Goal: Information Seeking & Learning: Check status

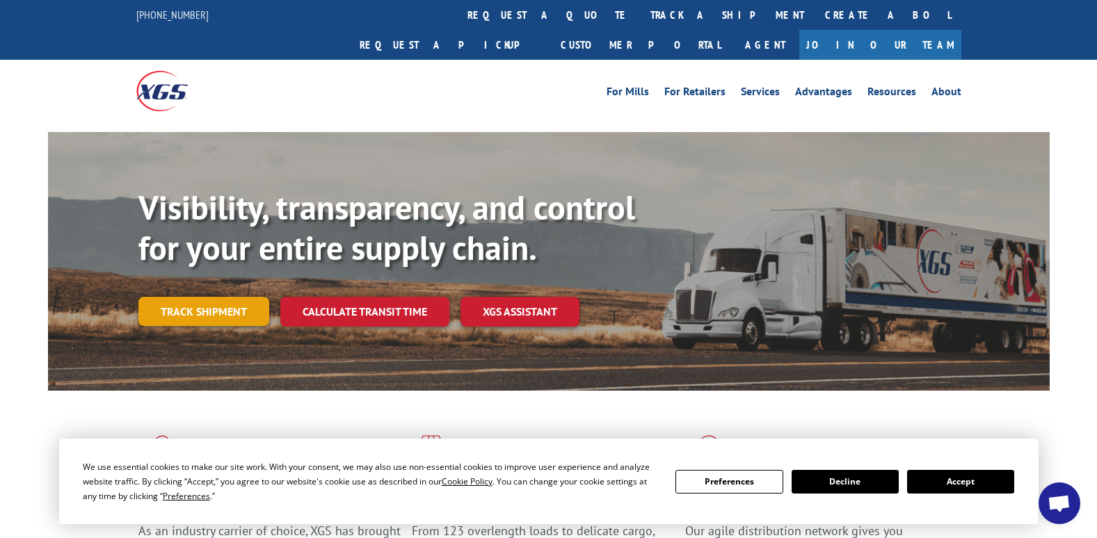
click at [217, 297] on link "Track shipment" at bounding box center [203, 311] width 131 height 29
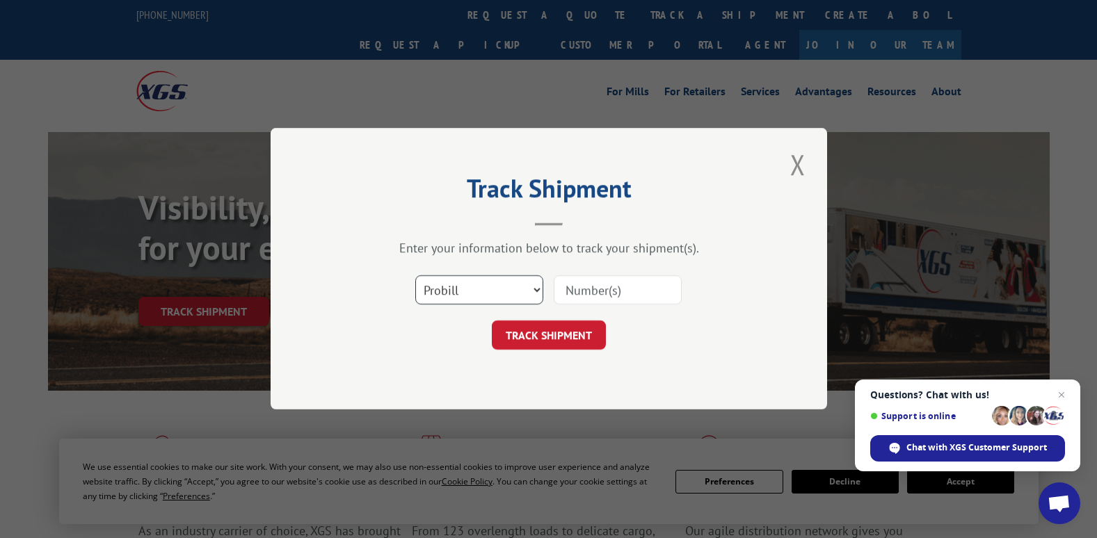
click at [457, 288] on select "Select category... Probill BOL PO" at bounding box center [479, 290] width 128 height 29
click at [576, 284] on input at bounding box center [618, 290] width 128 height 29
type input "17509475"
click at [579, 335] on button "TRACK SHIPMENT" at bounding box center [549, 335] width 114 height 29
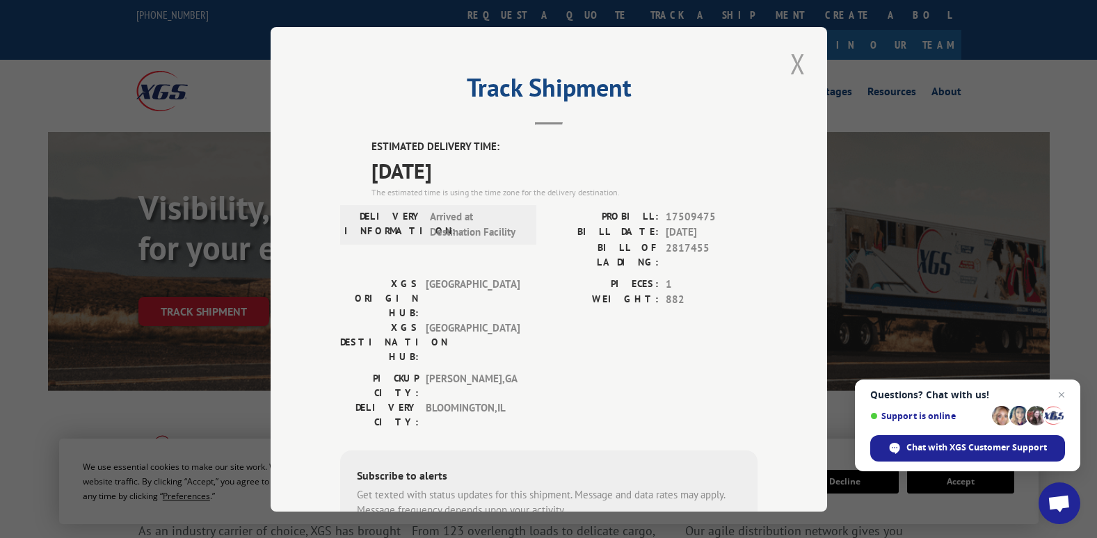
click at [796, 67] on button "Close modal" at bounding box center [798, 64] width 24 height 38
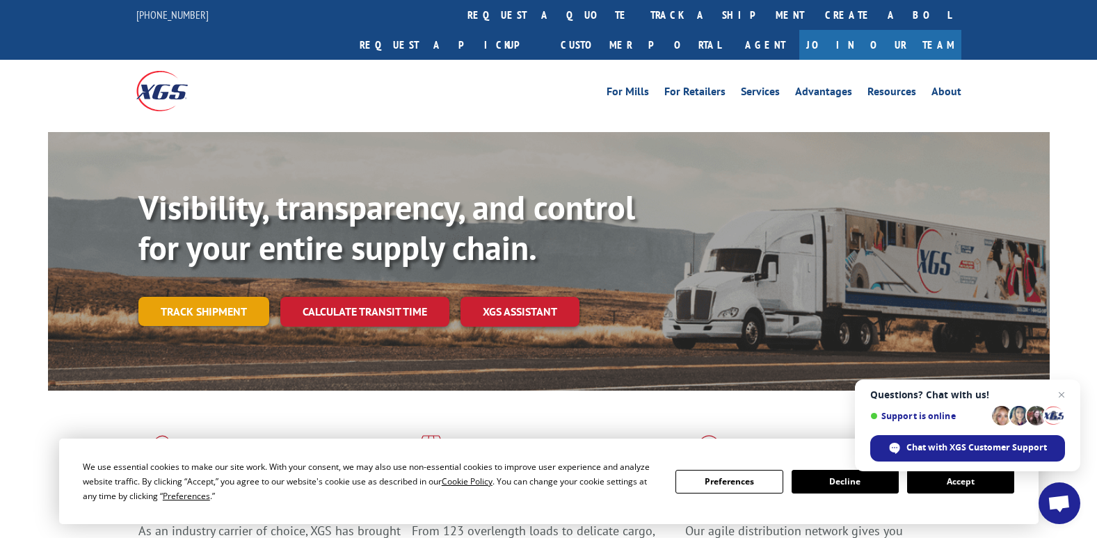
click at [190, 297] on link "Track shipment" at bounding box center [203, 311] width 131 height 29
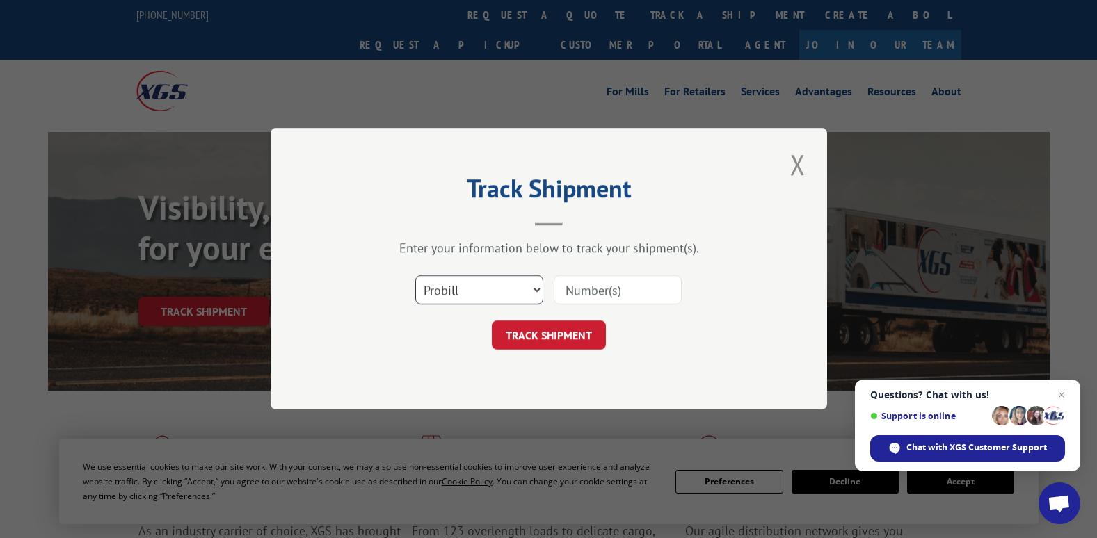
click at [536, 285] on select "Select category... Probill BOL PO" at bounding box center [479, 290] width 128 height 29
select select "bol"
click at [415, 276] on select "Select category... Probill BOL PO" at bounding box center [479, 290] width 128 height 29
click at [581, 288] on input at bounding box center [618, 290] width 128 height 29
type input "2824259"
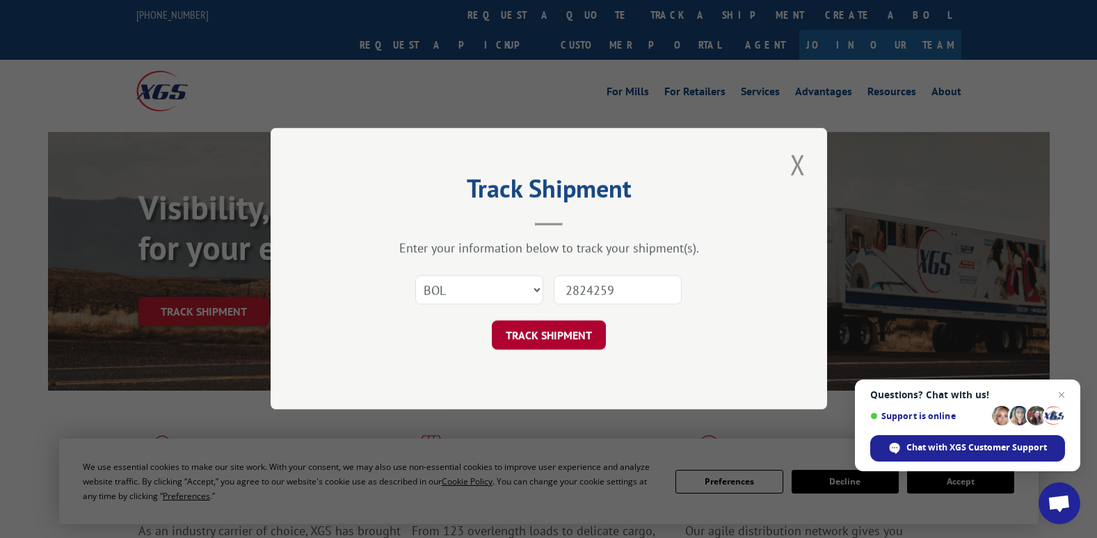
click at [548, 337] on button "TRACK SHIPMENT" at bounding box center [549, 335] width 114 height 29
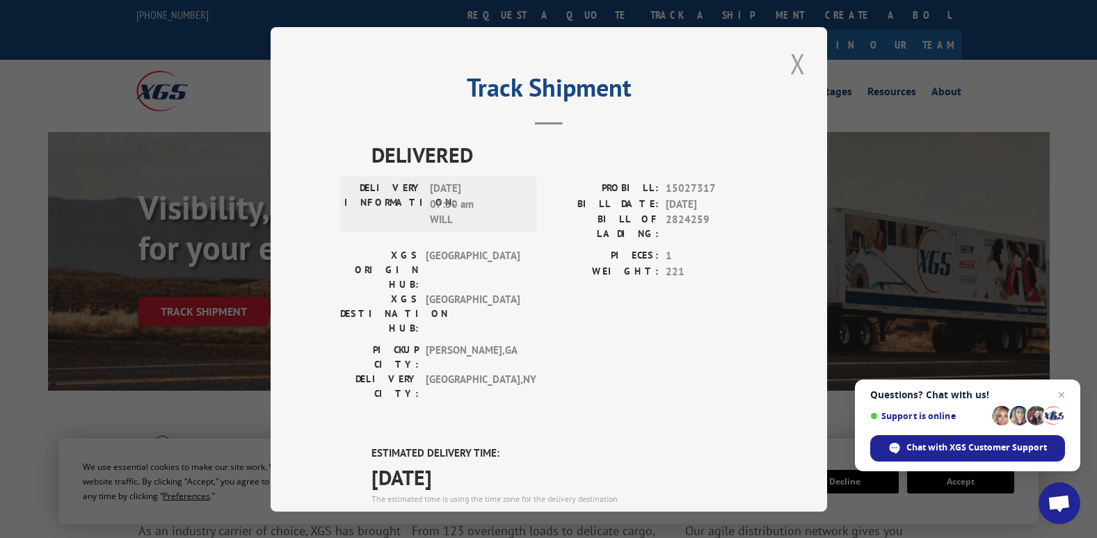
click at [791, 65] on button "Close modal" at bounding box center [798, 64] width 24 height 38
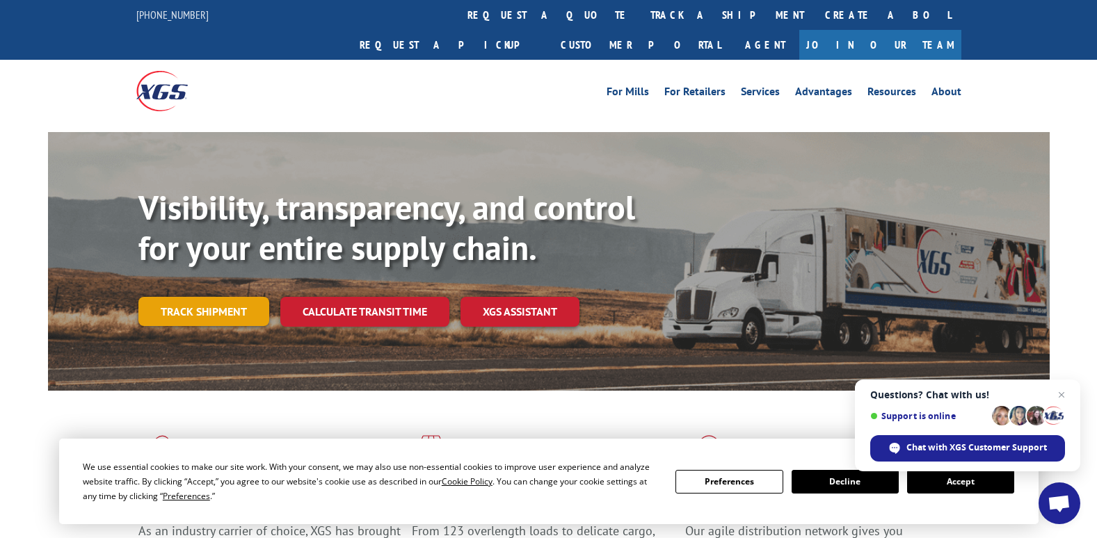
click at [227, 297] on link "Track shipment" at bounding box center [203, 311] width 131 height 29
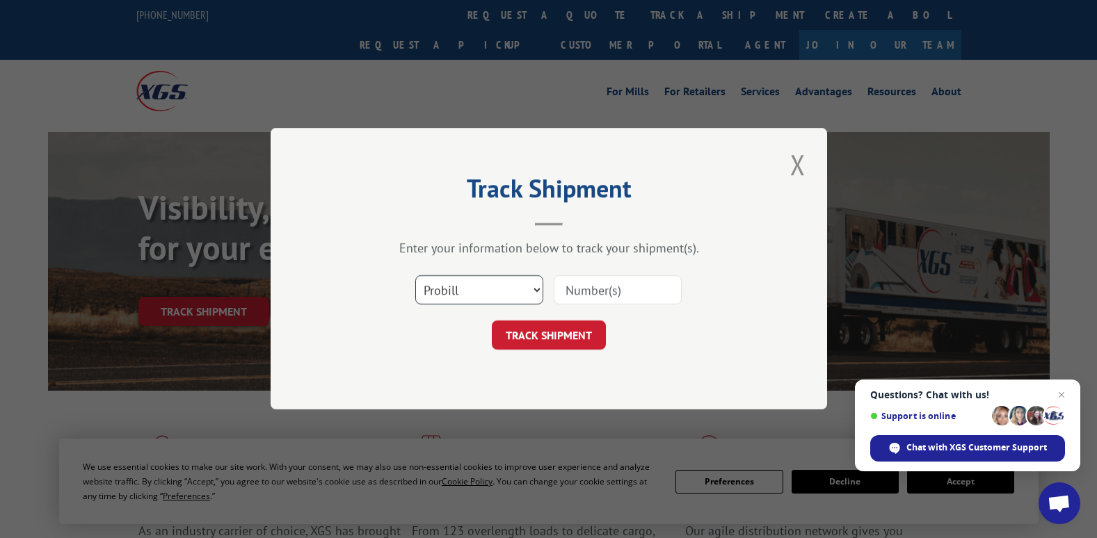
click at [535, 288] on select "Select category... Probill BOL PO" at bounding box center [479, 290] width 128 height 29
select select "bol"
click at [415, 276] on select "Select category... Probill BOL PO" at bounding box center [479, 290] width 128 height 29
click at [565, 288] on input at bounding box center [618, 290] width 128 height 29
type input "2824259"
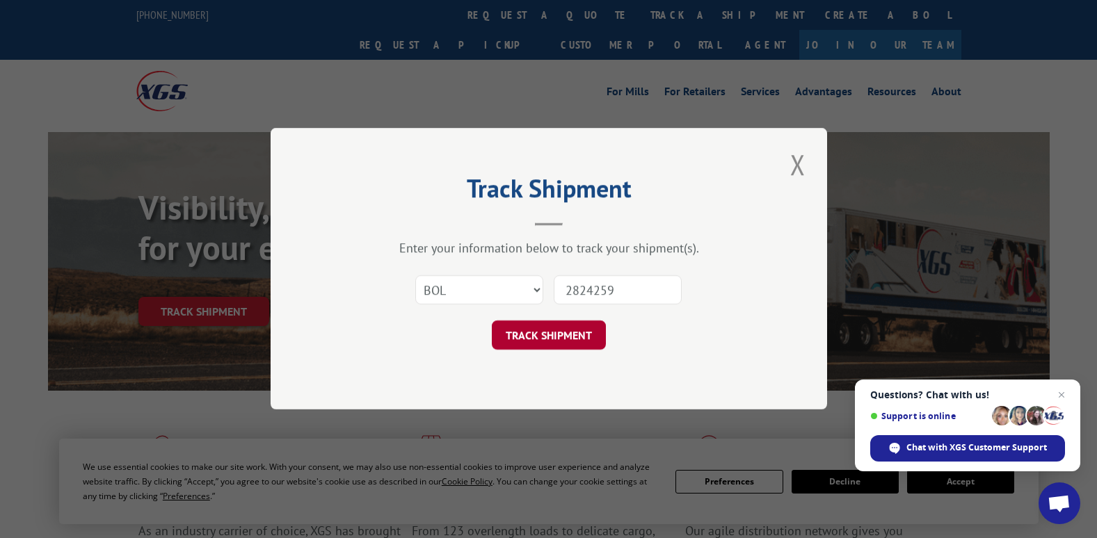
click at [537, 337] on button "TRACK SHIPMENT" at bounding box center [549, 335] width 114 height 29
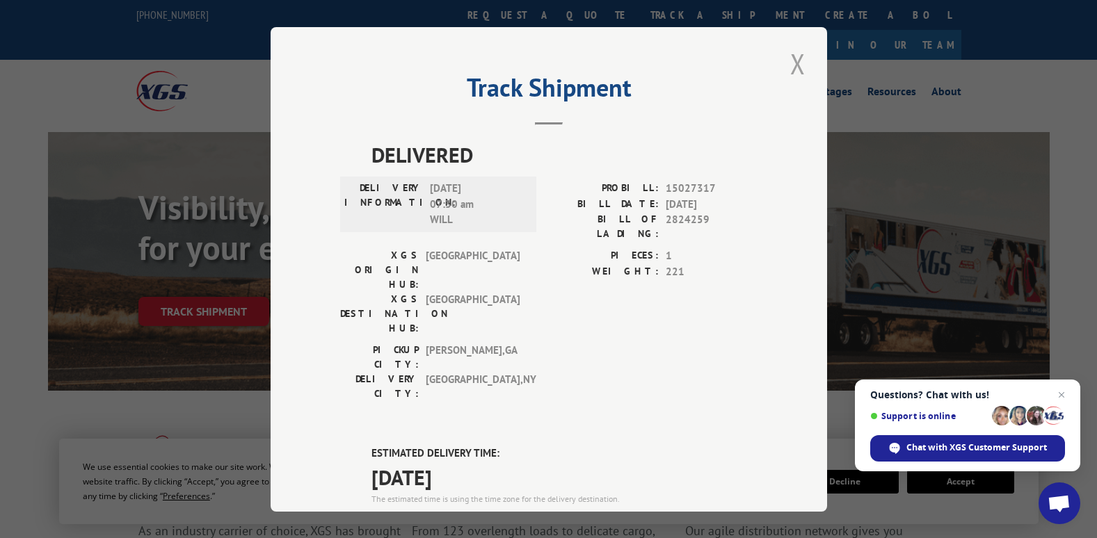
click at [794, 66] on button "Close modal" at bounding box center [798, 64] width 24 height 38
